Goal: Communication & Community: Answer question/provide support

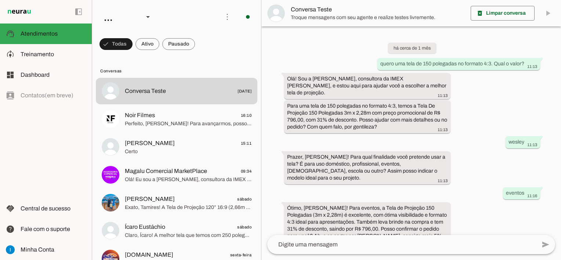
scroll to position [537, 0]
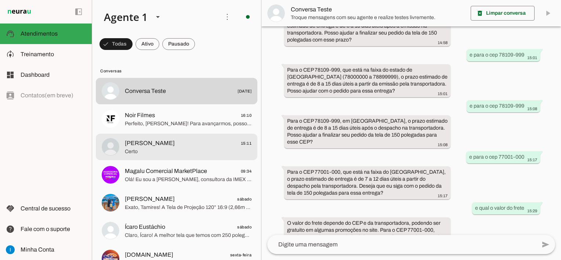
click at [205, 148] on span "Certo" at bounding box center [188, 151] width 127 height 7
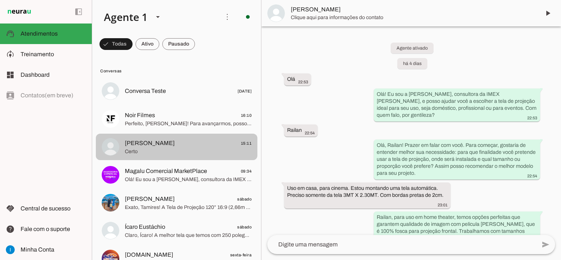
scroll to position [1363, 0]
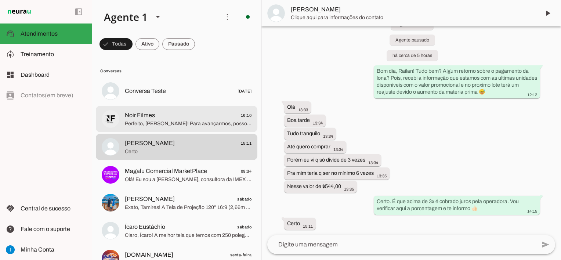
click at [190, 123] on span "Perfeito, [PERSON_NAME]! Para avançarmos, posso confirmar seus dados para emiss…" at bounding box center [188, 123] width 127 height 7
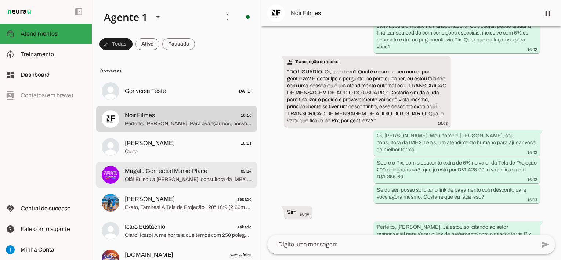
scroll to position [73, 0]
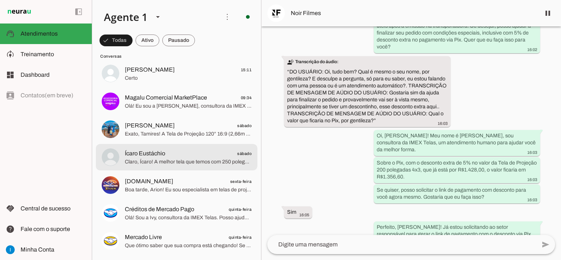
click at [188, 152] on span "Ícaro Eustáchio sábado" at bounding box center [188, 153] width 127 height 9
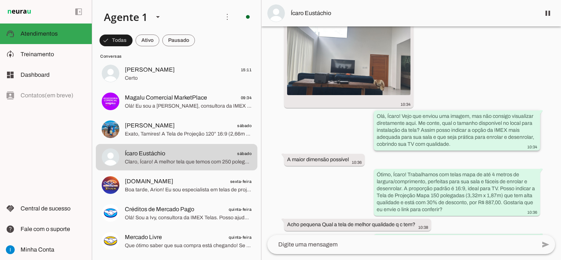
scroll to position [224, 0]
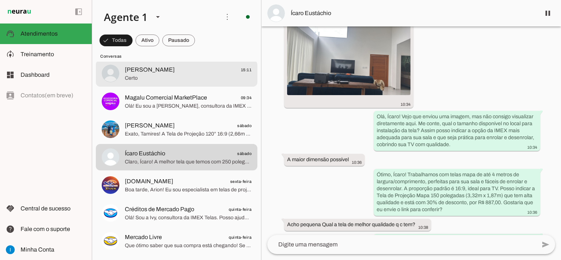
click at [182, 80] on span "Certo" at bounding box center [188, 78] width 127 height 7
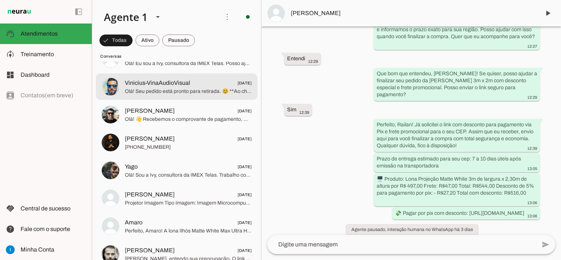
scroll to position [330, 0]
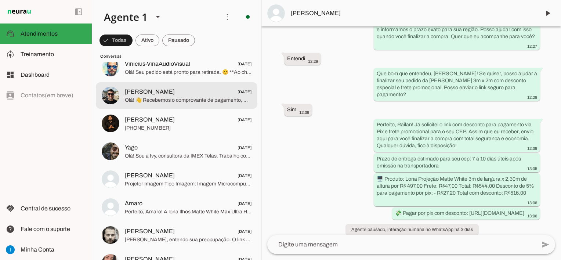
click at [199, 101] on span "Olá! 👋 Recebemos o comprovante de pagamento, muito obrigado pelo envio! Já enca…" at bounding box center [188, 100] width 127 height 7
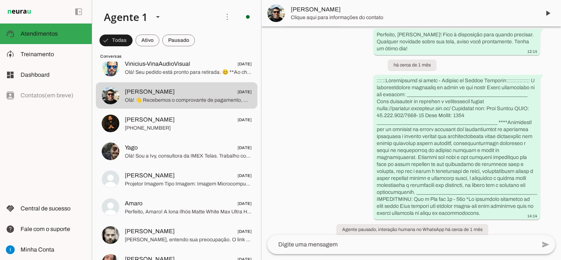
scroll to position [2418, 0]
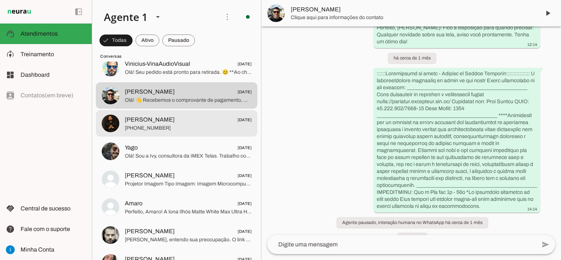
click at [168, 119] on span "[PERSON_NAME] [DATE]" at bounding box center [188, 119] width 127 height 9
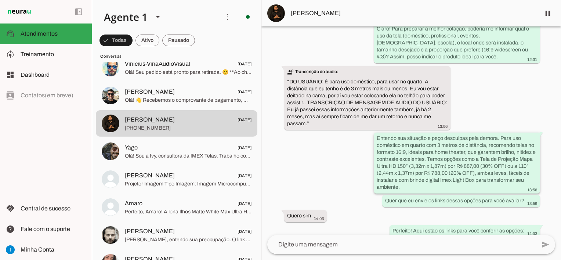
scroll to position [1798, 0]
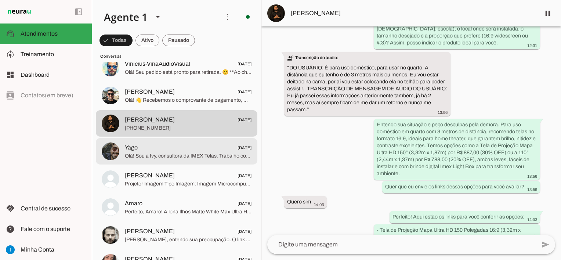
click at [185, 149] on span "Yago [DATE]" at bounding box center [188, 147] width 127 height 9
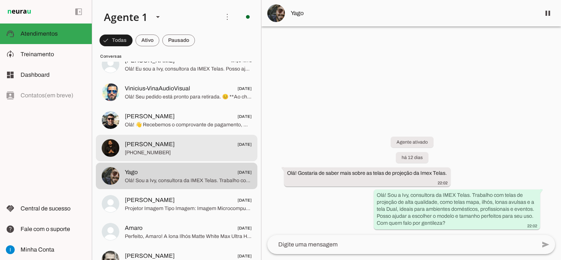
scroll to position [294, 0]
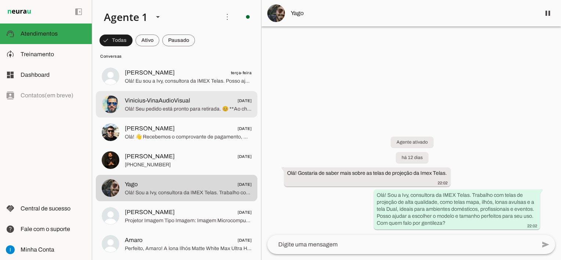
click at [188, 109] on span "Olá! Seu pedido está pronto para retirada. 😊 **Ao chegar, basta informar o núme…" at bounding box center [188, 108] width 127 height 7
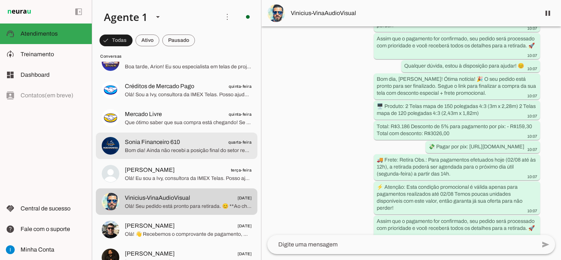
scroll to position [184, 0]
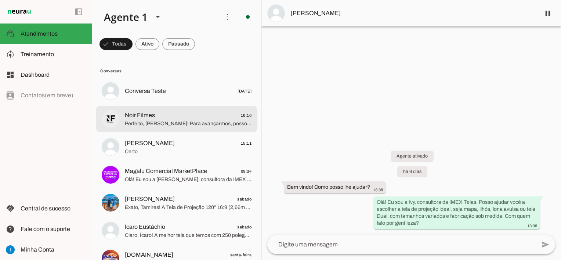
click at [178, 124] on span "Perfeito, [PERSON_NAME]! Para avançarmos, posso confirmar seus dados para emiss…" at bounding box center [188, 123] width 127 height 7
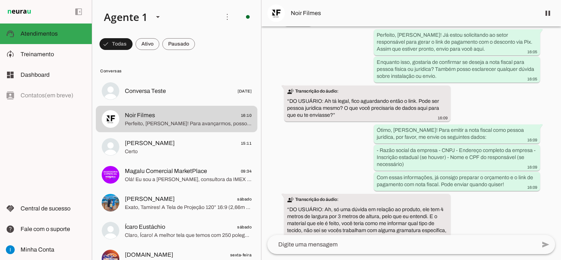
scroll to position [489, 0]
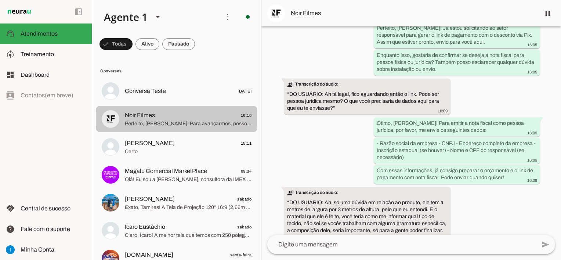
click at [195, 122] on span "Perfeito, [PERSON_NAME]! Para avançarmos, posso confirmar seus dados para emiss…" at bounding box center [188, 123] width 127 height 7
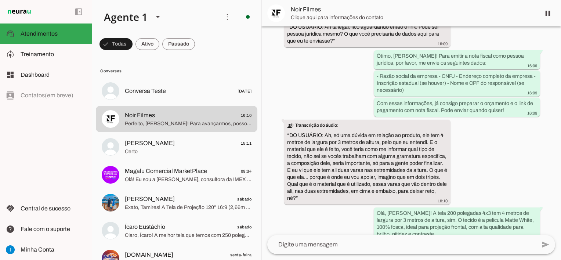
scroll to position [659, 0]
